Goal: Task Accomplishment & Management: Use online tool/utility

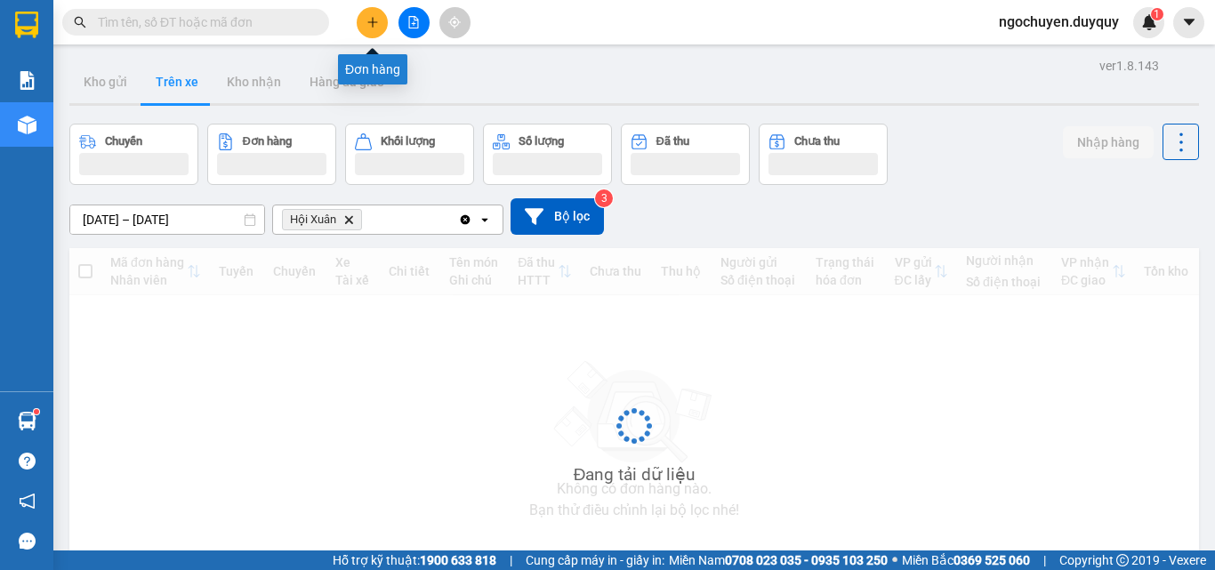
click at [370, 23] on icon "plus" at bounding box center [372, 22] width 12 height 12
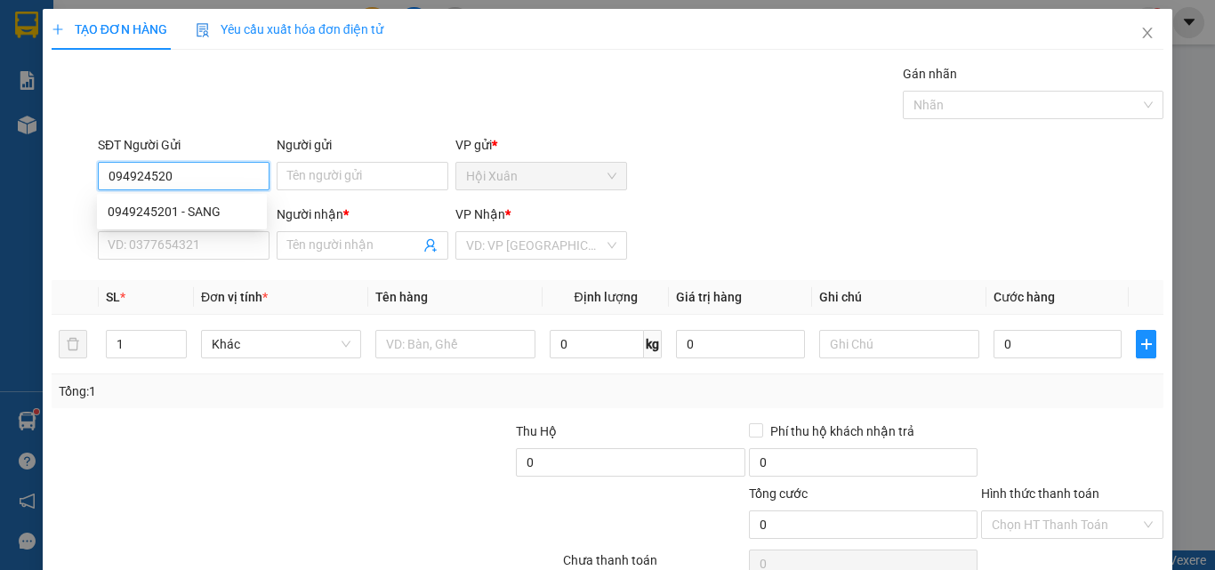
type input "0949245201"
click at [194, 215] on div "0949245201 - SANG" at bounding box center [182, 212] width 149 height 20
type input "SANG"
type input "0927880227"
type input "THÀNH"
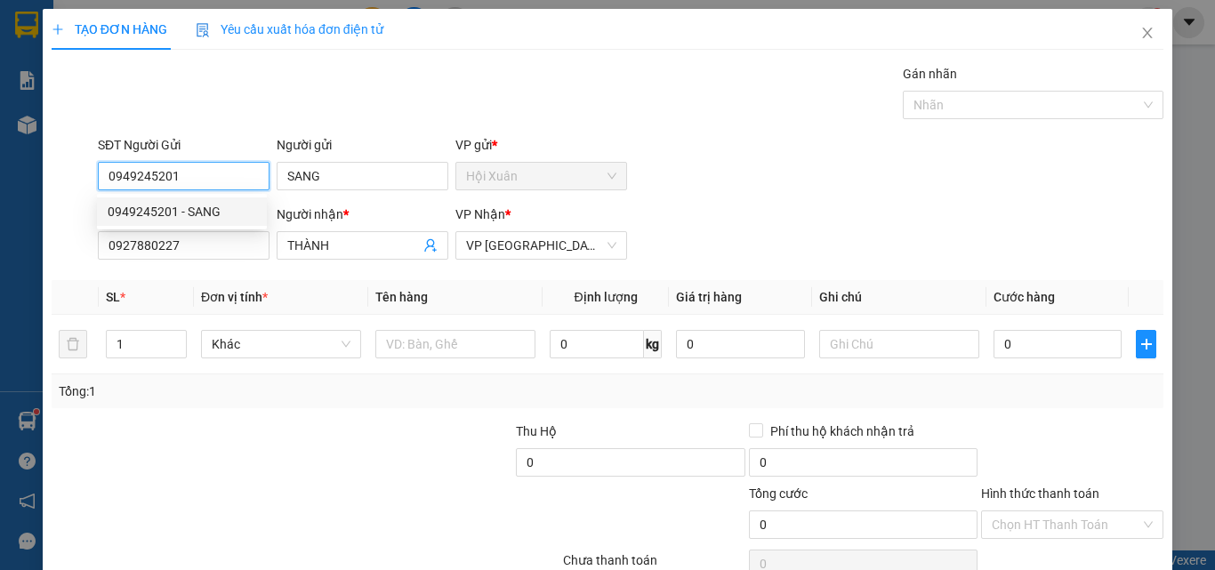
type input "40.000"
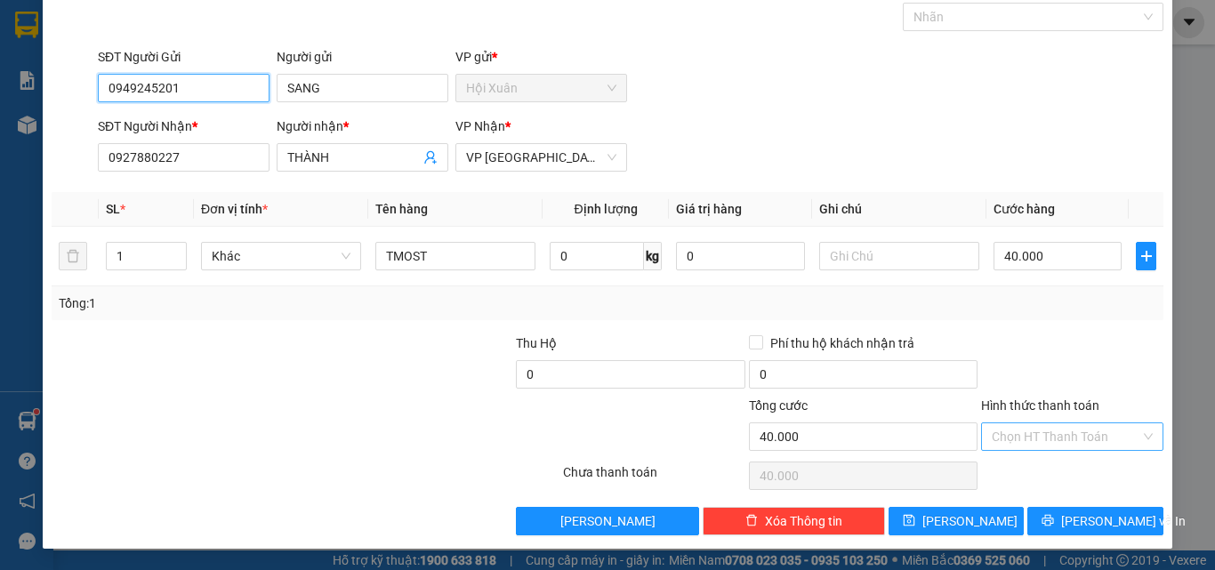
click at [1059, 450] on div "Chọn HT Thanh Toán" at bounding box center [1072, 436] width 182 height 28
type input "0949245201"
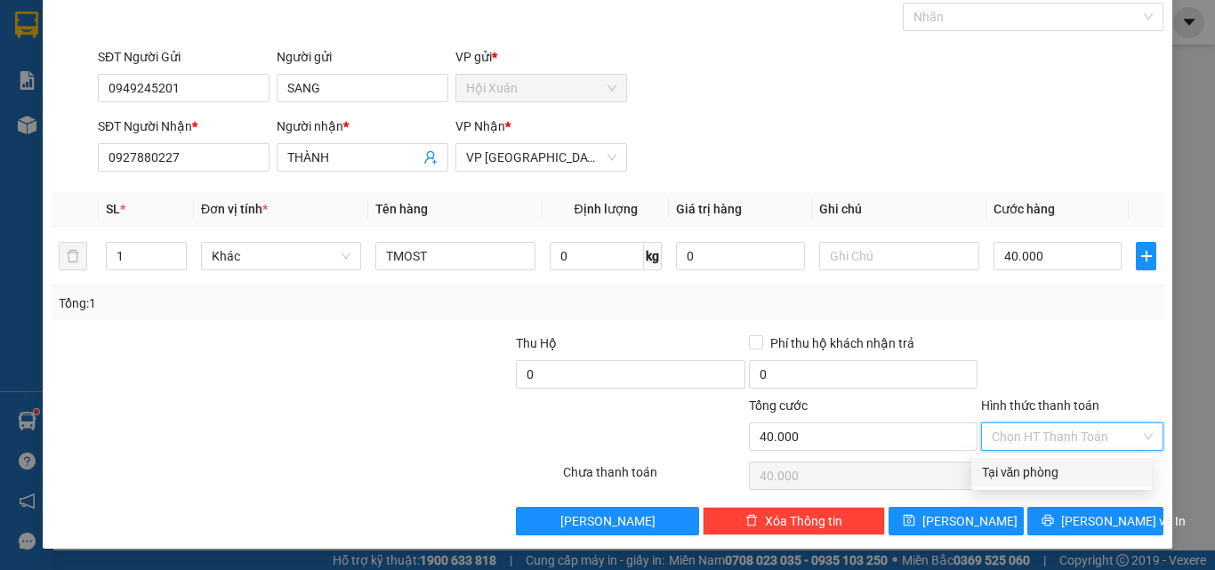
click at [1063, 471] on div "Tại văn phòng" at bounding box center [1061, 473] width 159 height 20
type input "0"
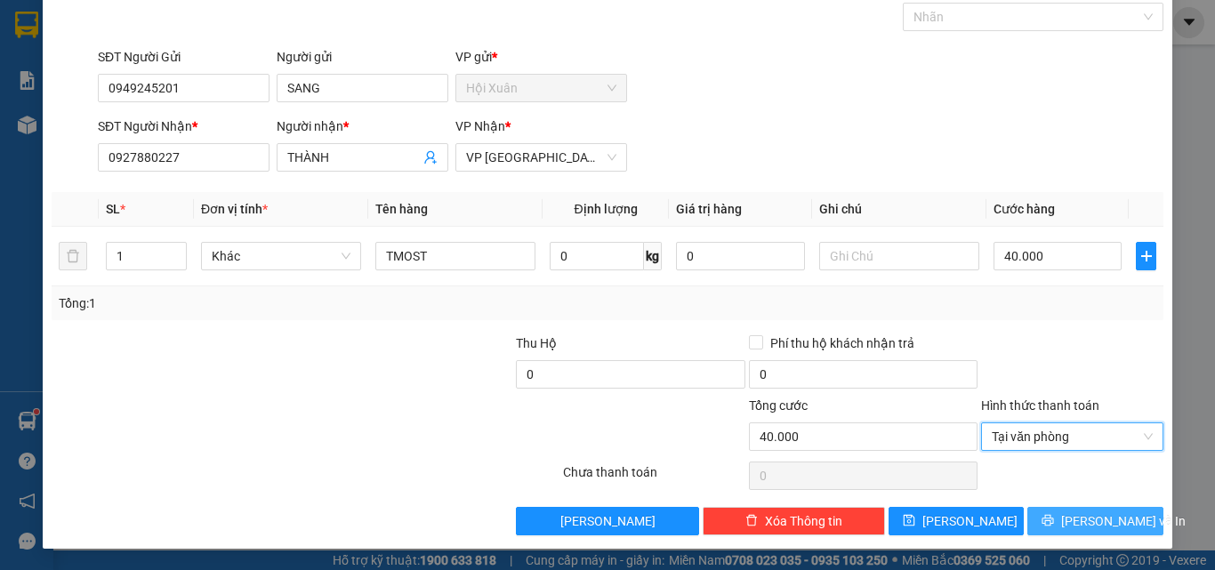
click at [1092, 523] on span "[PERSON_NAME] và In" at bounding box center [1123, 521] width 125 height 20
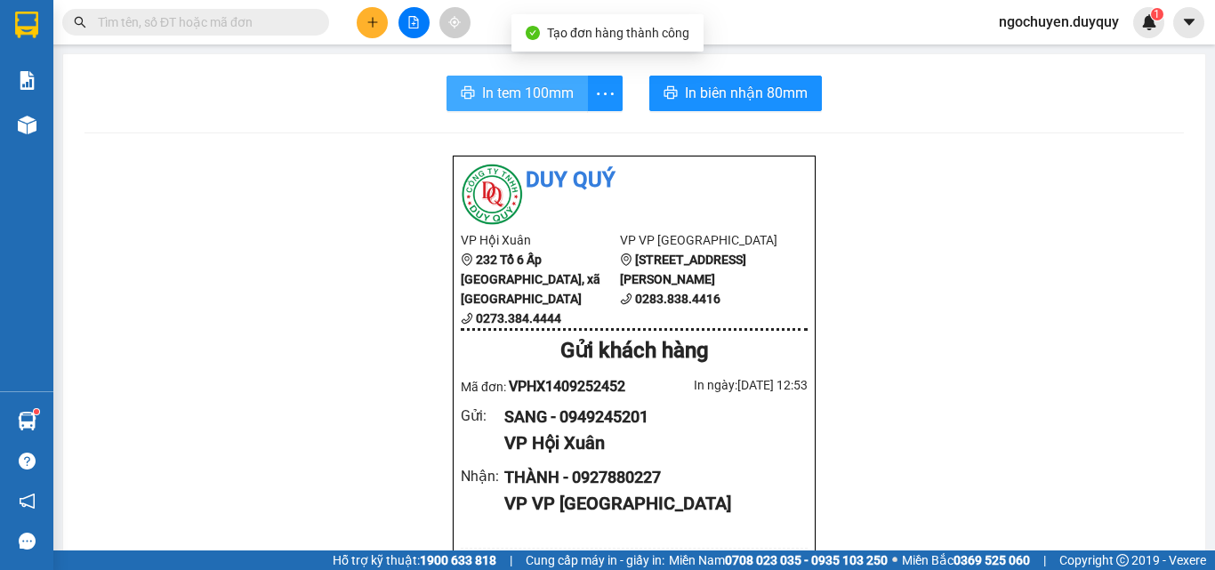
click at [559, 86] on span "In tem 100mm" at bounding box center [528, 93] width 92 height 22
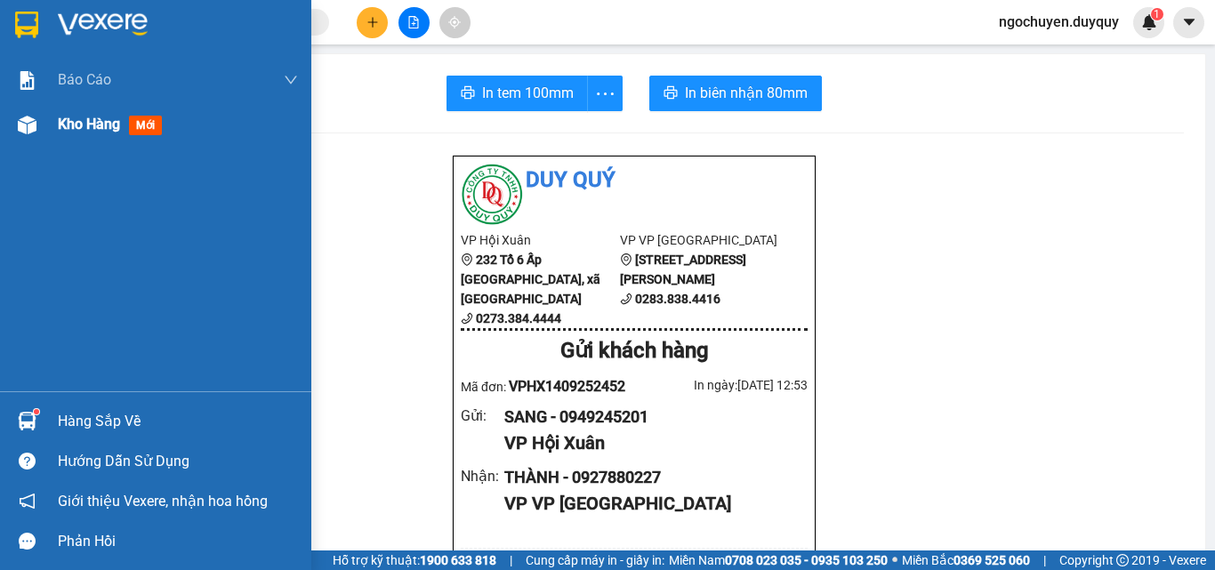
click at [34, 140] on div at bounding box center [27, 124] width 31 height 31
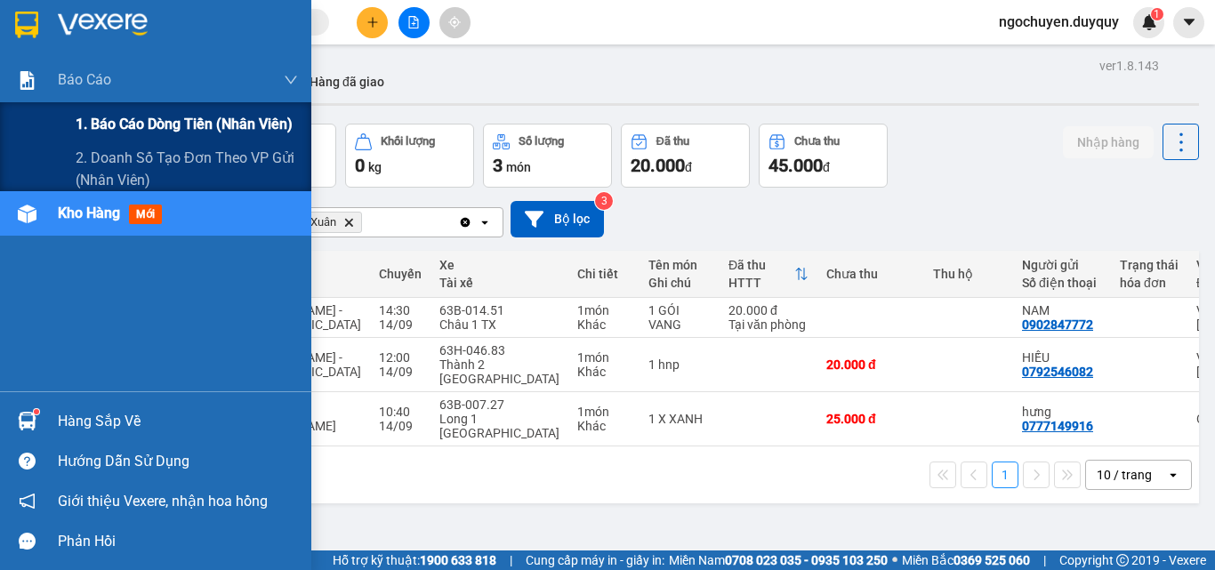
click at [93, 119] on span "1. Báo cáo dòng tiền (nhân viên)" at bounding box center [184, 124] width 217 height 22
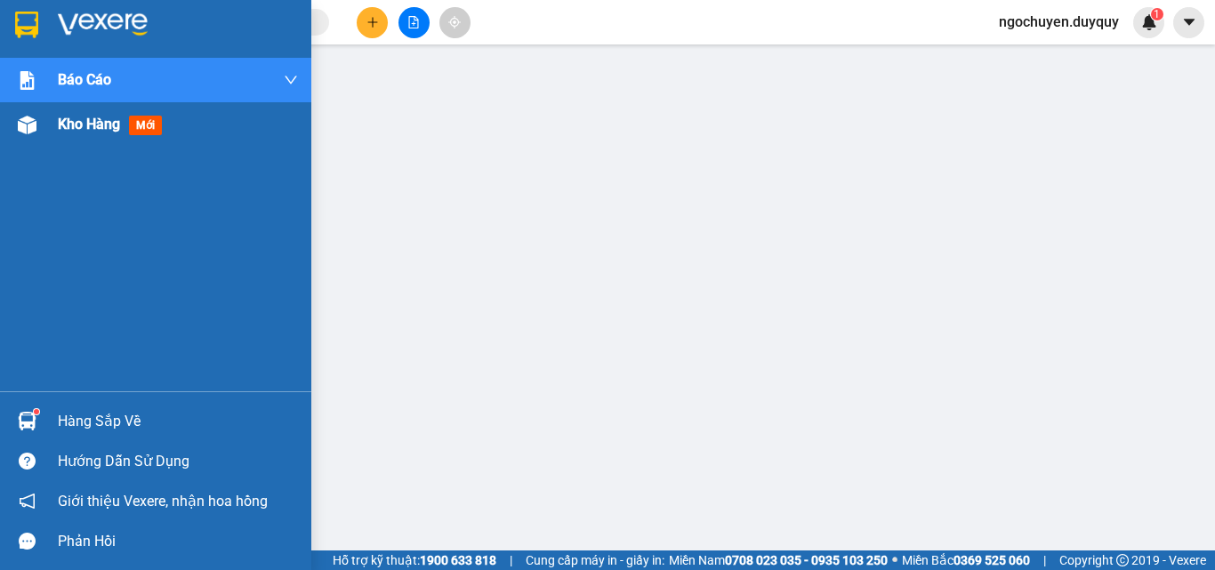
click at [117, 132] on span "Kho hàng" at bounding box center [89, 124] width 62 height 17
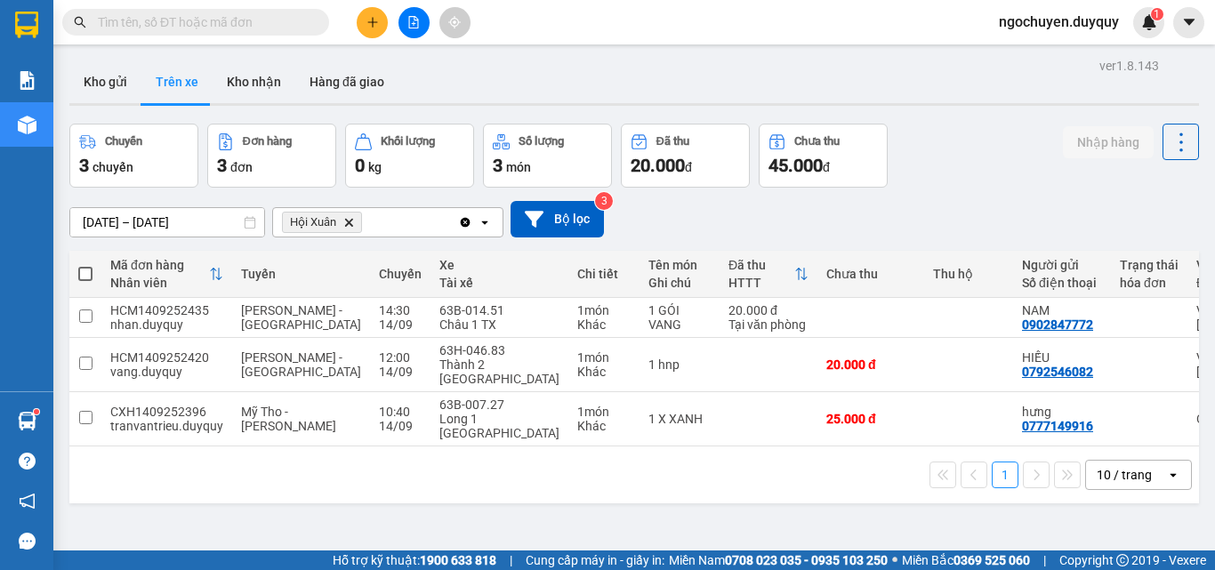
click at [954, 447] on div "1 10 / trang open" at bounding box center [634, 475] width 1130 height 57
